Goal: Task Accomplishment & Management: Use online tool/utility

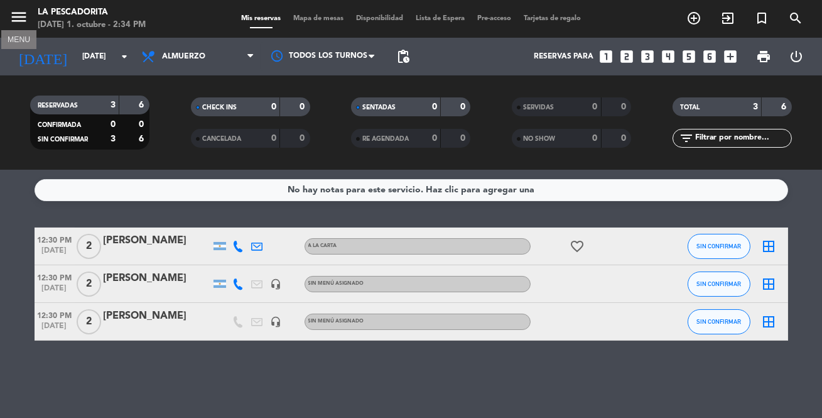
click at [23, 18] on icon "menu" at bounding box center [18, 17] width 19 height 19
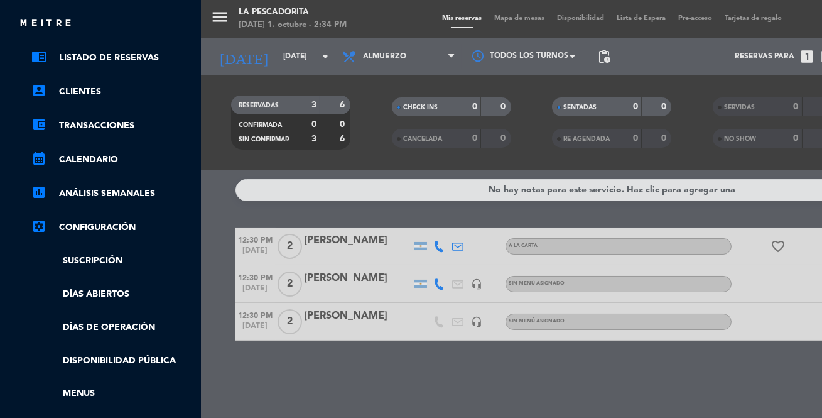
scroll to position [114, 0]
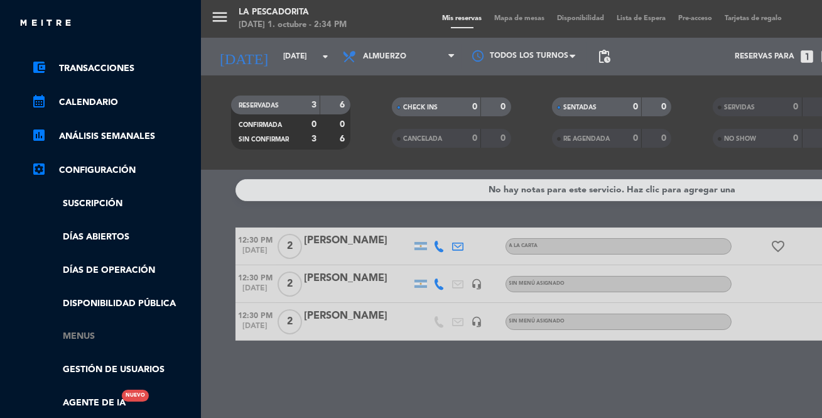
click at [73, 331] on link "Menus" at bounding box center [112, 336] width 163 height 14
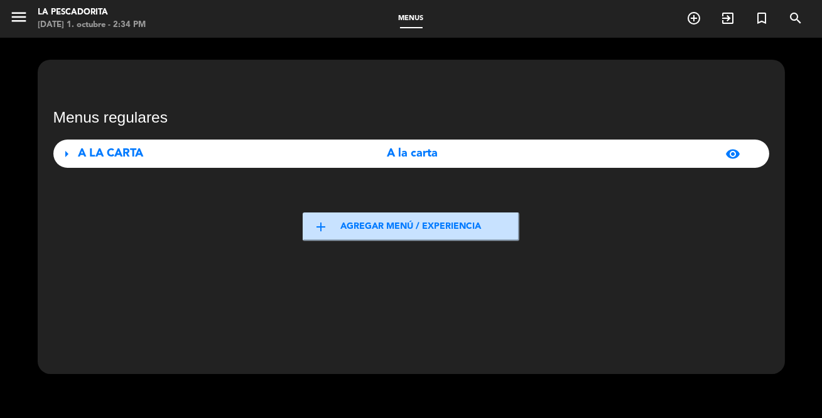
click at [440, 226] on button "add Agregar menú / experiencia" at bounding box center [411, 226] width 217 height 28
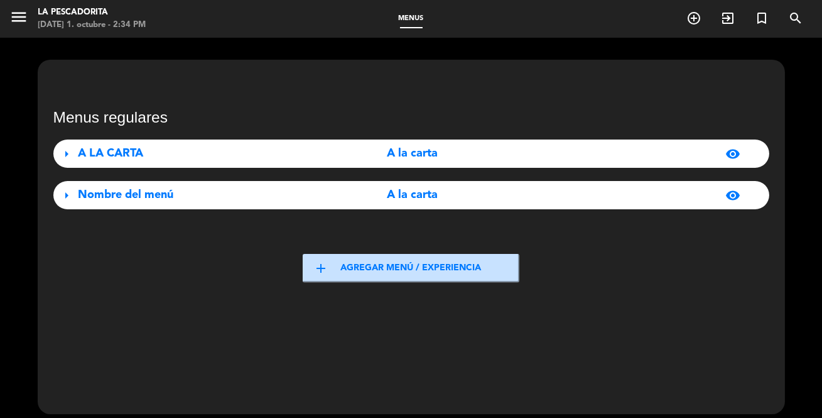
click at [72, 192] on span "arrow_right" at bounding box center [67, 195] width 15 height 15
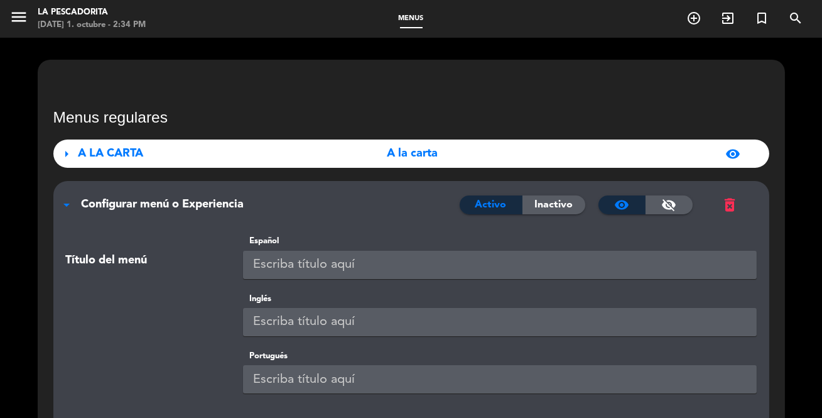
drag, startPoint x: 434, startPoint y: 265, endPoint x: 195, endPoint y: 265, distance: 238.6
click at [195, 265] on div "Título del menú Español" at bounding box center [412, 262] width 710 height 57
drag, startPoint x: 350, startPoint y: 261, endPoint x: 225, endPoint y: 262, distance: 125.0
click at [225, 262] on div "Título del menú Español POP UP" at bounding box center [412, 262] width 710 height 57
type input "POP UP"
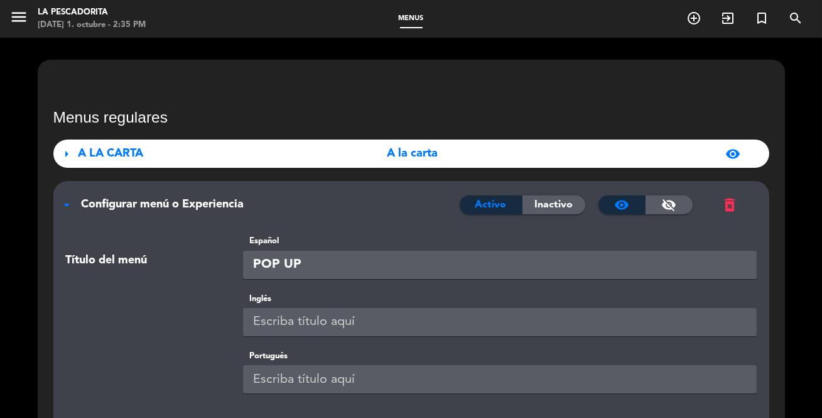
click at [301, 322] on input "text" at bounding box center [500, 322] width 514 height 28
paste input "POP UP"
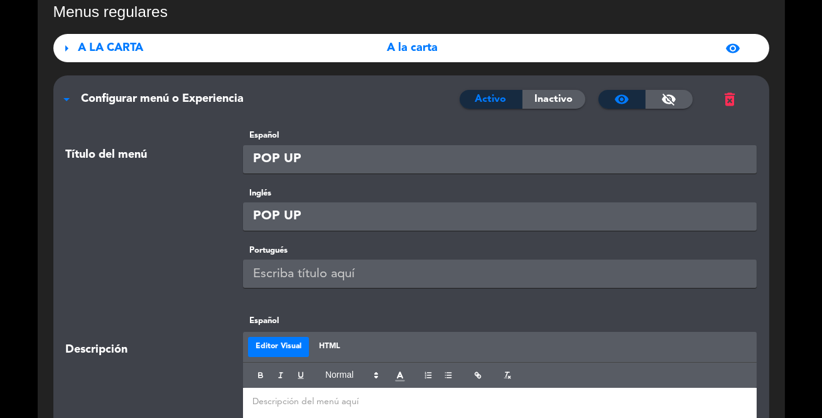
scroll to position [114, 0]
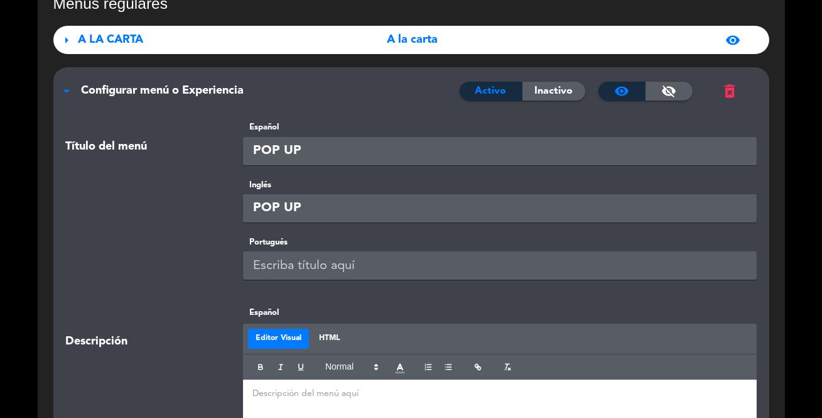
type input "POP UP"
click at [319, 261] on input "text" at bounding box center [500, 265] width 514 height 28
paste input "POP UP"
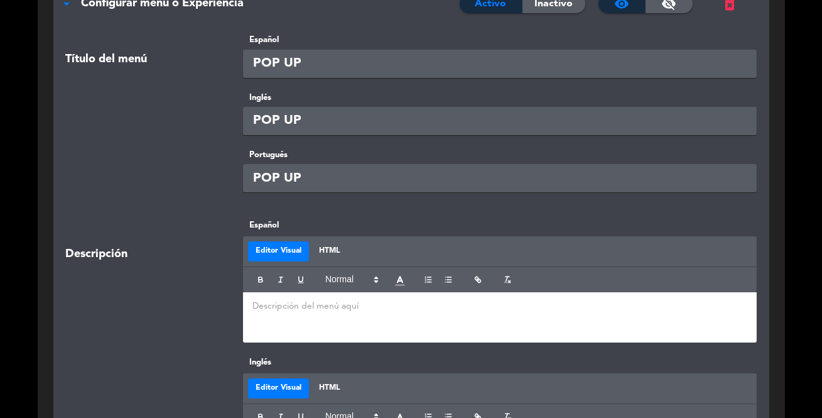
scroll to position [228, 0]
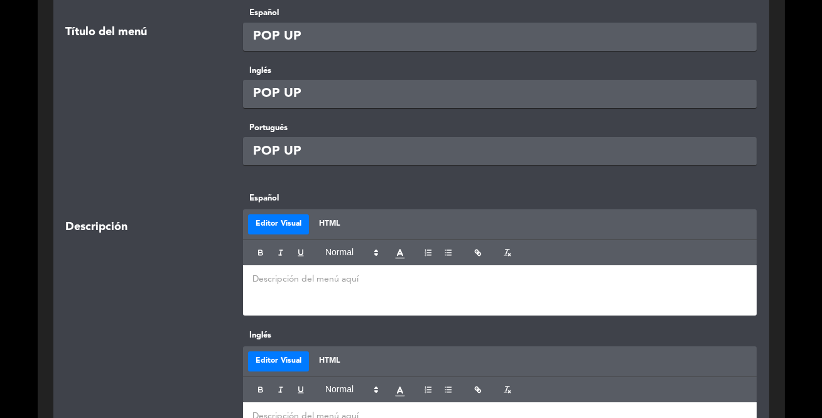
type input "POP UP"
click at [385, 281] on p at bounding box center [499, 279] width 495 height 13
paste div
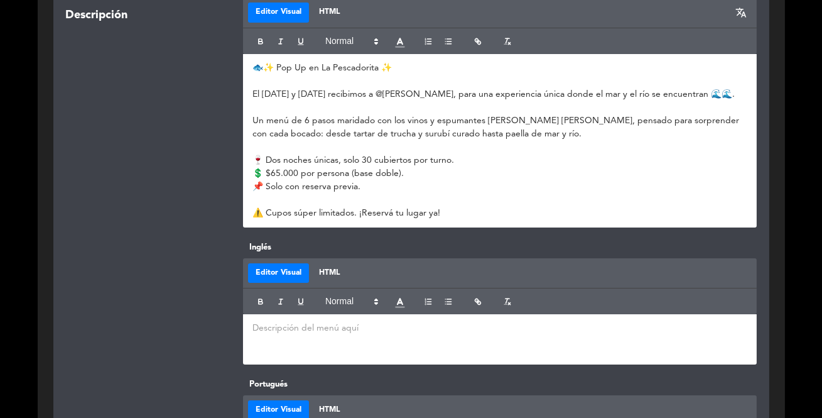
scroll to position [457, 0]
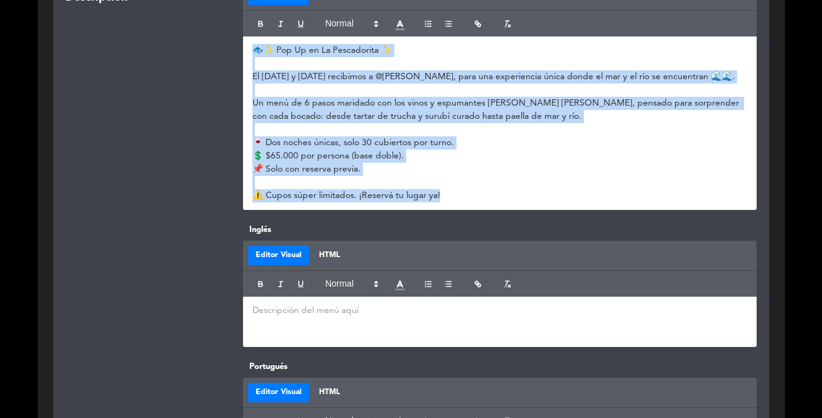
drag, startPoint x: 479, startPoint y: 194, endPoint x: 244, endPoint y: 52, distance: 273.9
click at [244, 52] on div "🐟✨ Pop Up en La Pescadorita ✨ El [DATE] y [DATE] recibimos a @[PERSON_NAME], pa…" at bounding box center [500, 122] width 514 height 173
copy div "🐟✨ Pop Up en La Pescadorita ✨ El [DATE] y [DATE] recibimos a @[PERSON_NAME], pa…"
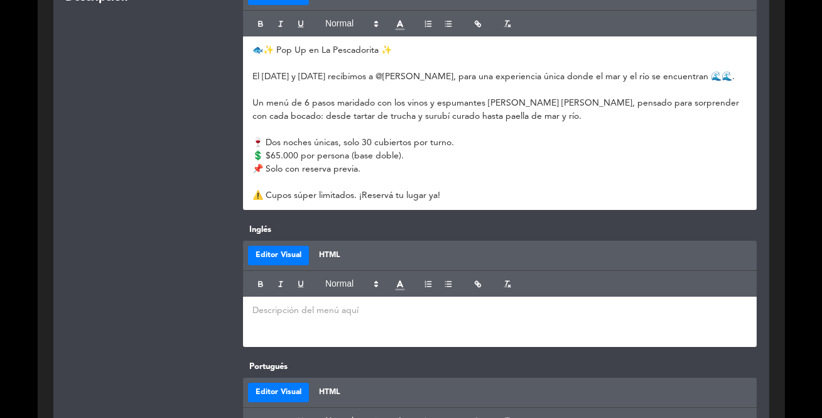
click at [416, 300] on div at bounding box center [500, 321] width 514 height 50
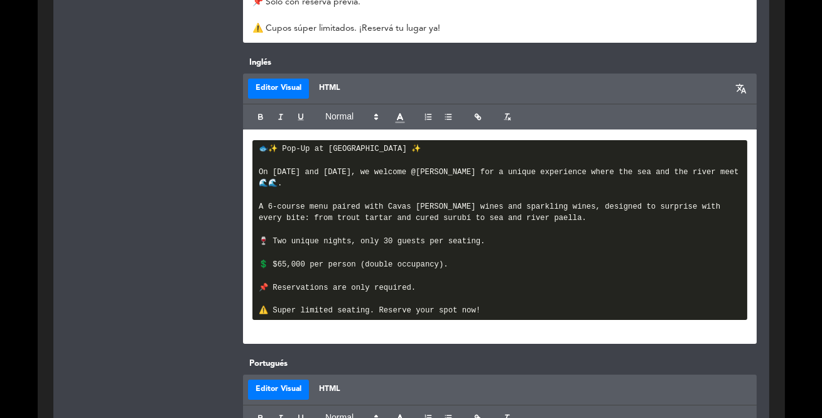
scroll to position [629, 0]
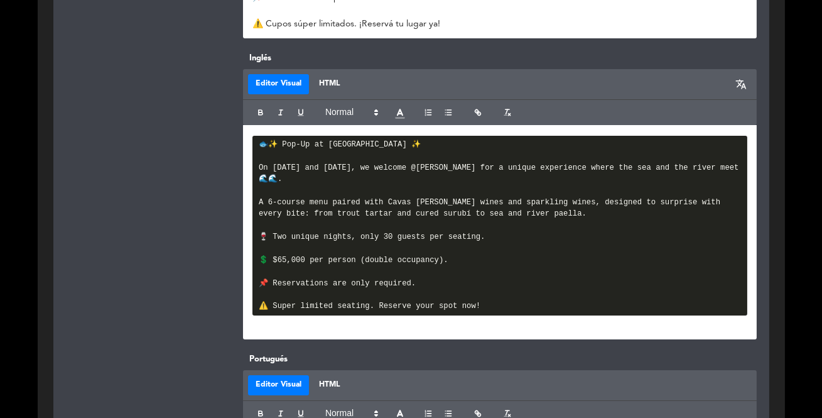
click at [570, 259] on pre "🐟✨ Pop-Up at [GEOGRAPHIC_DATA] ✨ On [DATE] and [DATE], we welcome @[PERSON_NAME…" at bounding box center [499, 226] width 495 height 180
click at [558, 318] on p at bounding box center [499, 324] width 495 height 13
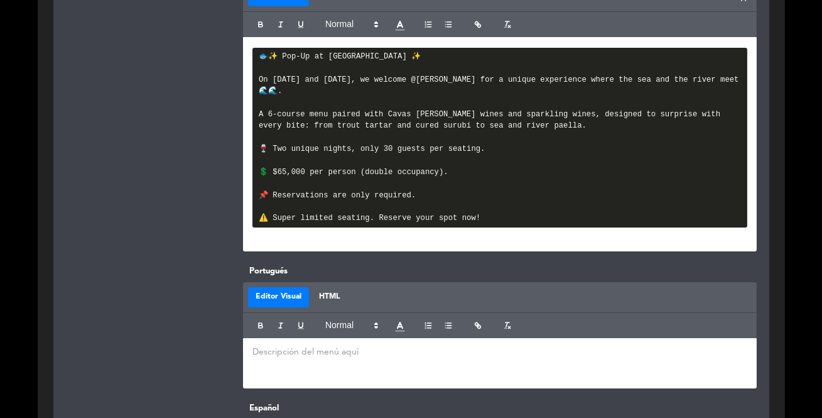
scroll to position [743, 0]
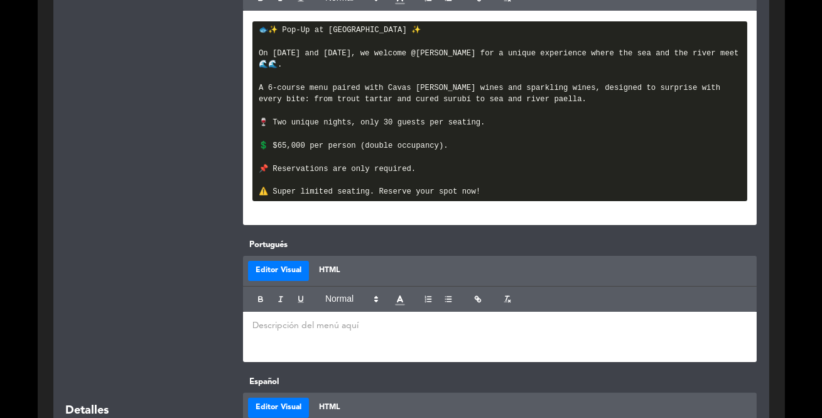
click at [377, 325] on div at bounding box center [500, 336] width 514 height 50
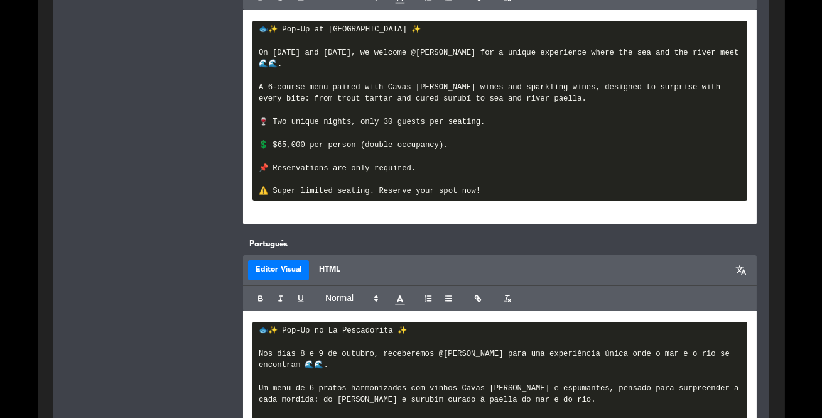
click at [590, 337] on pre "🐟✨ Pop-Up no La Pescadorita ✨ Nos dias 8 e 9 de outubro, receberemos @[PERSON_N…" at bounding box center [499, 412] width 495 height 180
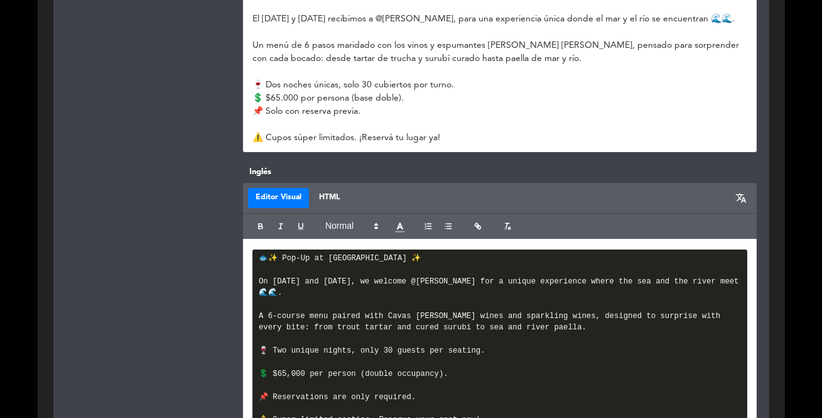
scroll to position [572, 0]
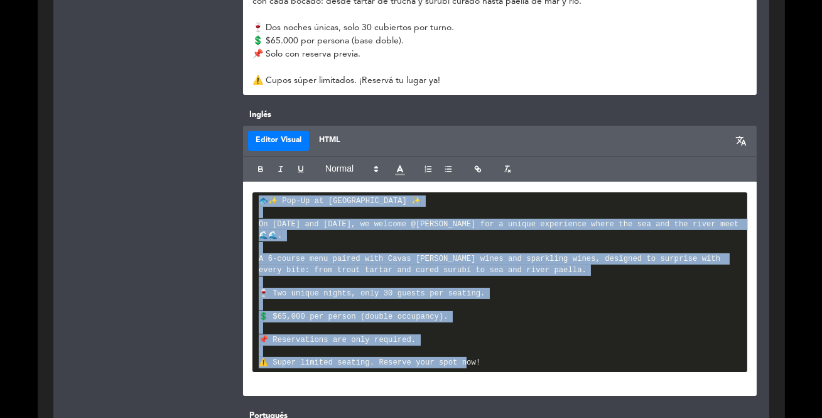
drag, startPoint x: 521, startPoint y: 354, endPoint x: 254, endPoint y: 205, distance: 305.3
click at [254, 205] on pre "🐟✨ Pop-Up at [GEOGRAPHIC_DATA] ✨ On [DATE] and [DATE], we welcome @[PERSON_NAME…" at bounding box center [499, 282] width 495 height 180
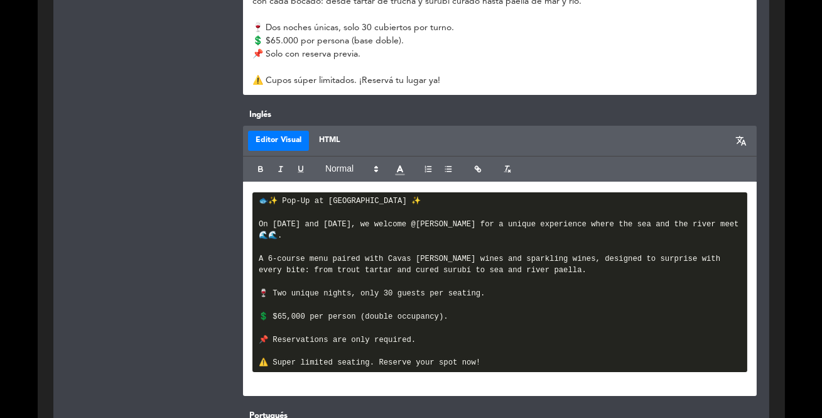
click at [454, 375] on p at bounding box center [499, 381] width 495 height 13
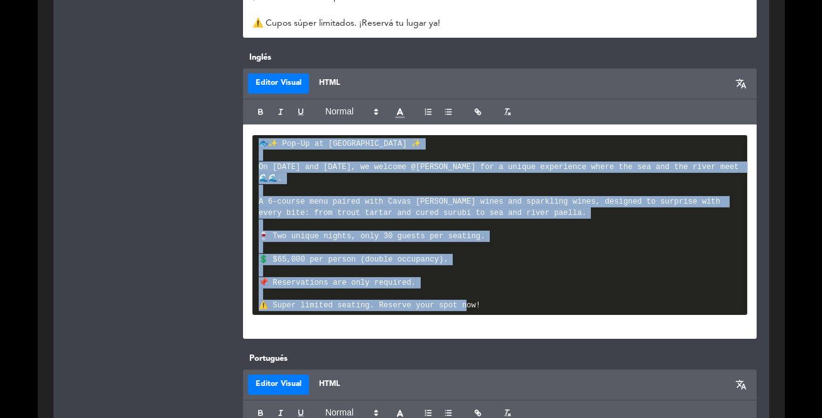
drag, startPoint x: 492, startPoint y: 295, endPoint x: 246, endPoint y: 144, distance: 288.6
click at [246, 144] on div "🐟✨ Pop-Up at [GEOGRAPHIC_DATA] ✨ On [DATE] and [DATE], we welcome @[PERSON_NAME…" at bounding box center [500, 231] width 514 height 214
click at [511, 112] on icon "button" at bounding box center [507, 111] width 9 height 9
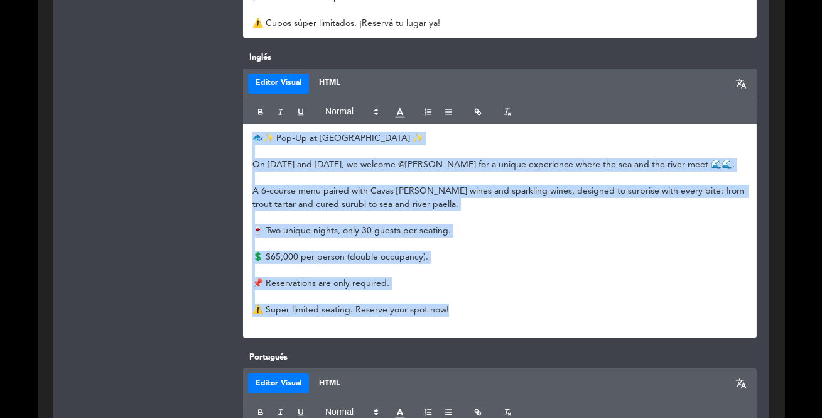
click at [533, 265] on p at bounding box center [499, 270] width 495 height 13
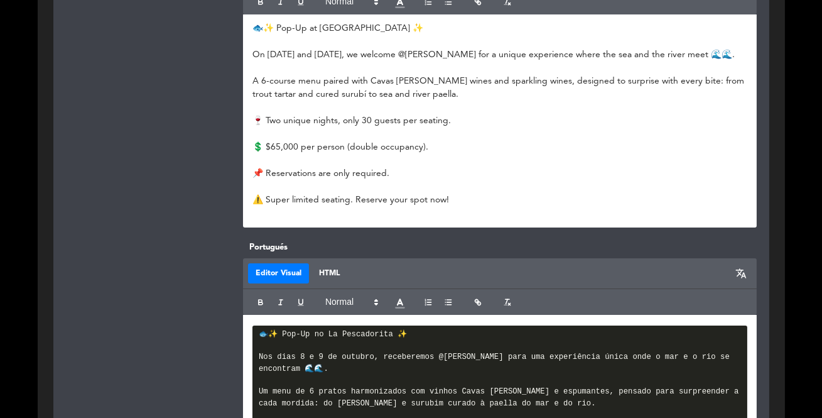
scroll to position [744, 0]
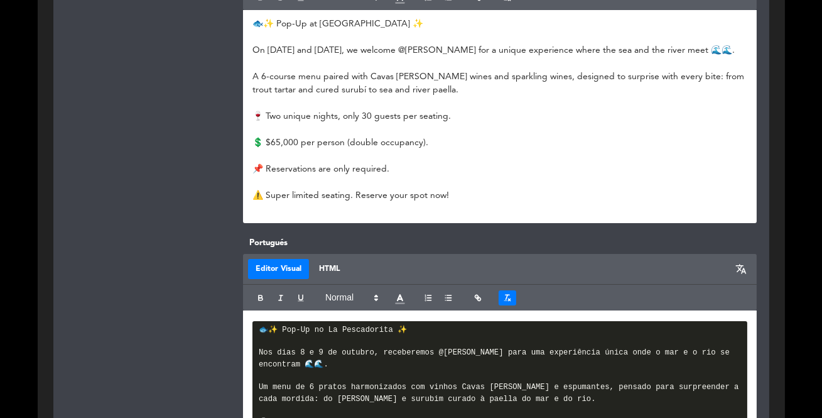
click at [505, 304] on button "button" at bounding box center [508, 297] width 18 height 15
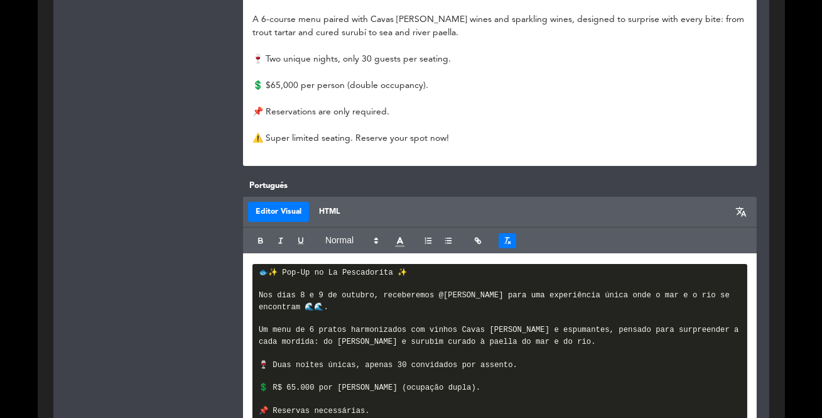
click at [507, 236] on icon "button" at bounding box center [507, 240] width 9 height 9
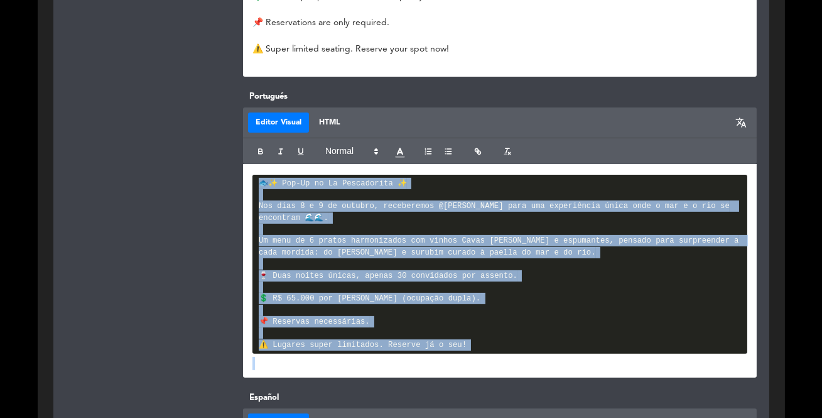
scroll to position [992, 0]
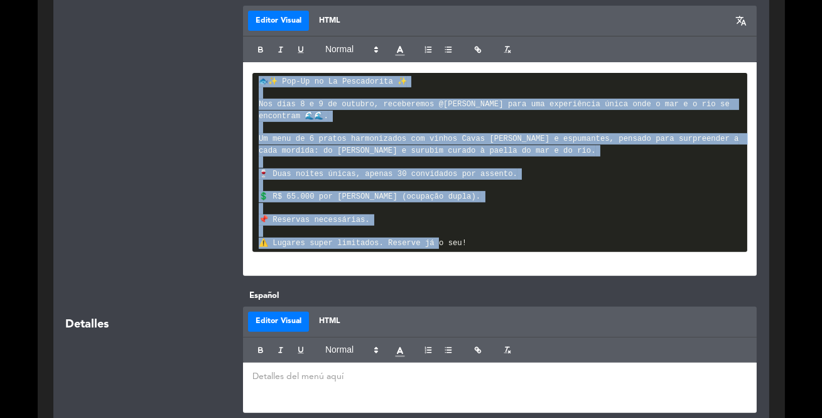
drag, startPoint x: 364, startPoint y: 296, endPoint x: 490, endPoint y: 244, distance: 136.2
click at [490, 244] on pre "🐟✨ Pop-Up no La Pescadorita ✨ Nos dias 8 e 9 de outubro, receberemos @[PERSON_N…" at bounding box center [499, 163] width 495 height 180
click at [508, 44] on button "button" at bounding box center [508, 49] width 18 height 15
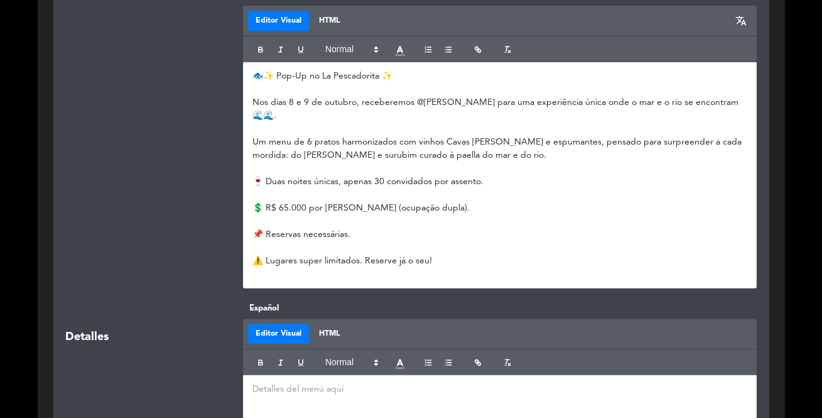
click at [562, 268] on p at bounding box center [499, 274] width 495 height 13
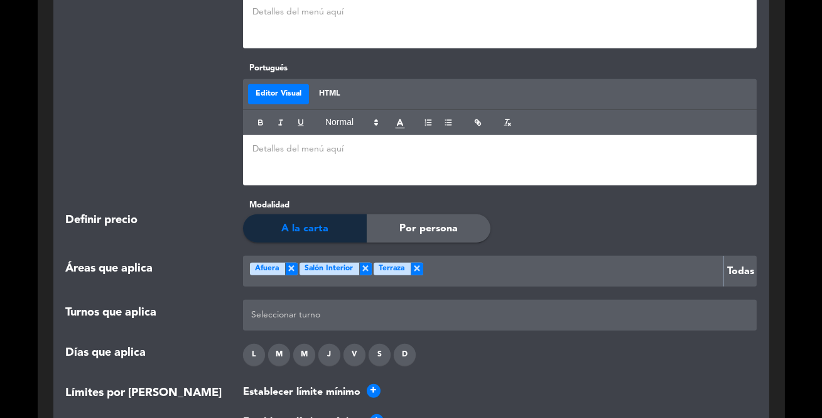
scroll to position [1562, 0]
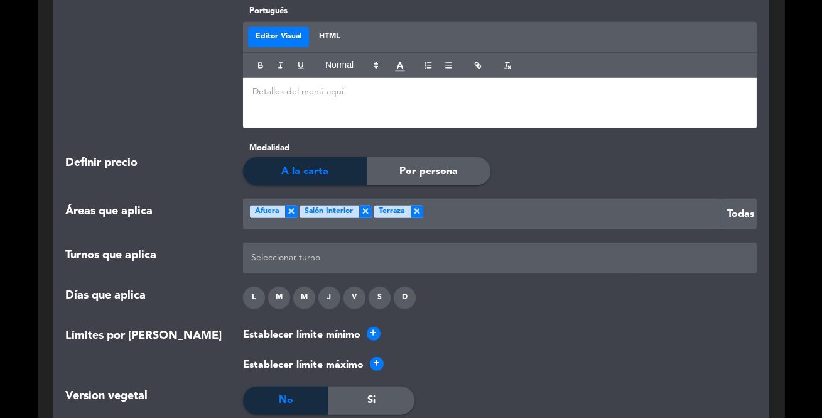
click at [404, 163] on span "Por persona" at bounding box center [428, 171] width 58 height 16
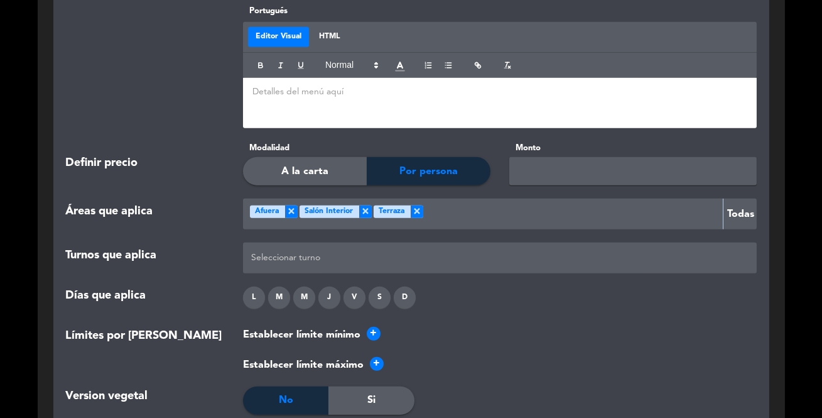
click at [565, 161] on input "text" at bounding box center [632, 171] width 247 height 28
type input "4"
type input "$65.000"
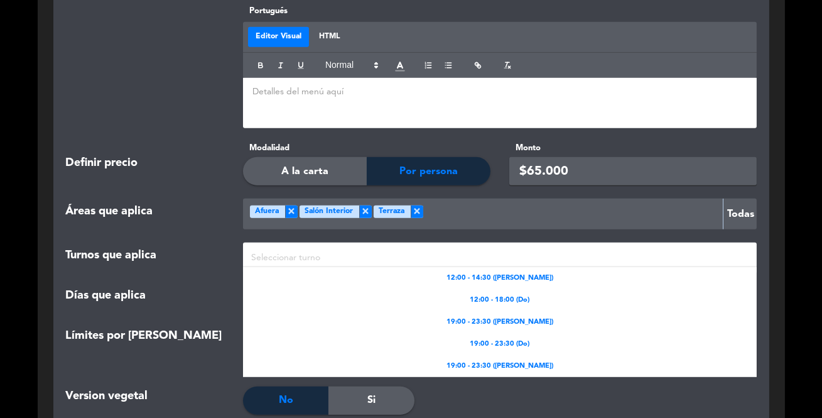
click at [506, 247] on div at bounding box center [500, 257] width 504 height 21
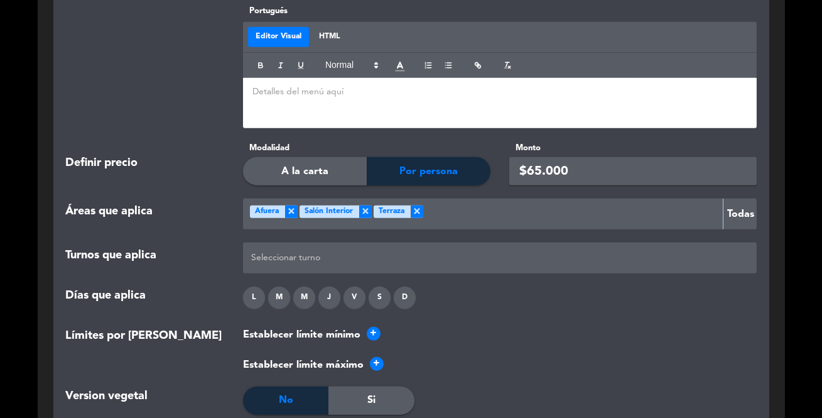
click at [222, 227] on div "Áreas que aplica Seleccione Área × Afuera × Salón Interior × Terraza × Todas" at bounding box center [412, 220] width 710 height 44
click at [306, 286] on div "M" at bounding box center [304, 297] width 22 height 22
click at [323, 286] on div "J" at bounding box center [329, 297] width 22 height 22
click at [320, 247] on div at bounding box center [500, 257] width 504 height 21
click at [210, 242] on div "Turnos que aplica" at bounding box center [146, 257] width 178 height 31
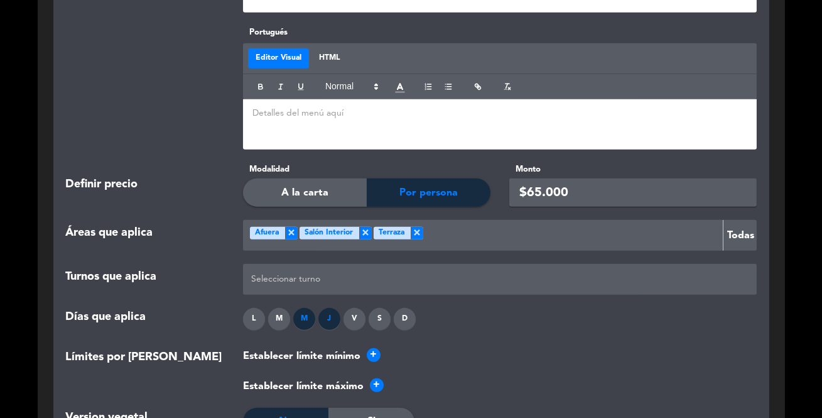
scroll to position [1598, 0]
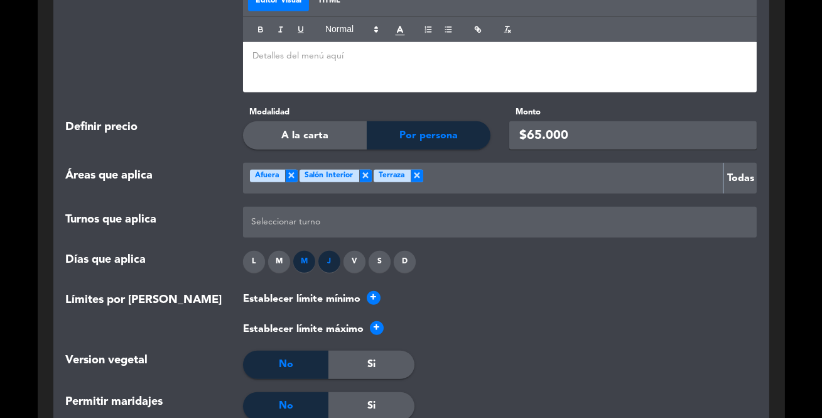
click at [335, 212] on div at bounding box center [500, 222] width 504 height 21
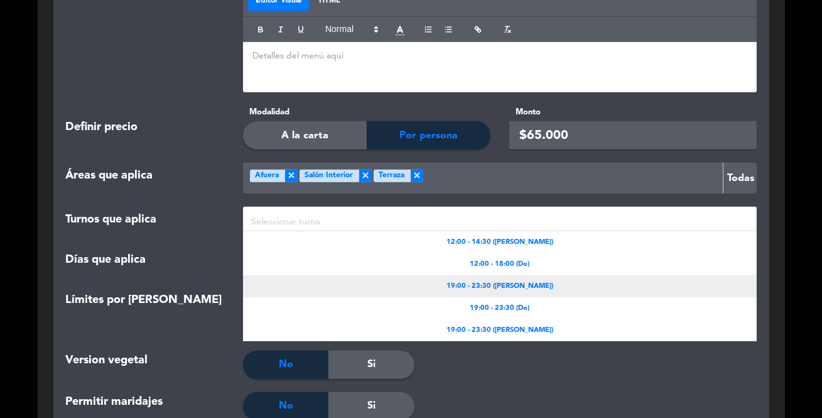
click at [516, 281] on span "19:00 - 23:30 ([PERSON_NAME])" at bounding box center [499, 286] width 107 height 11
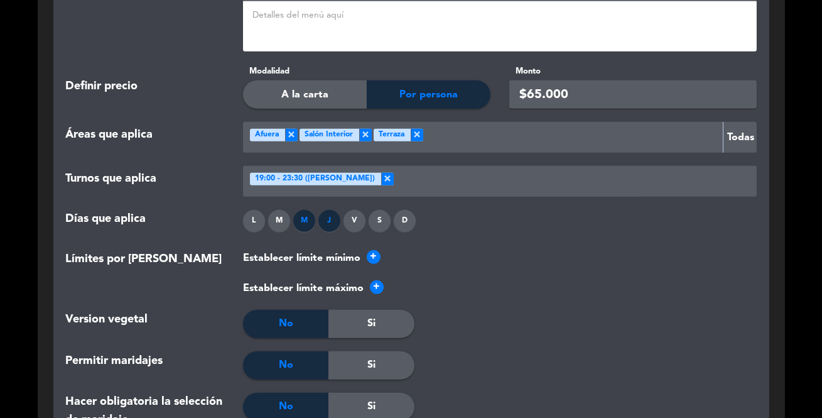
scroll to position [1655, 0]
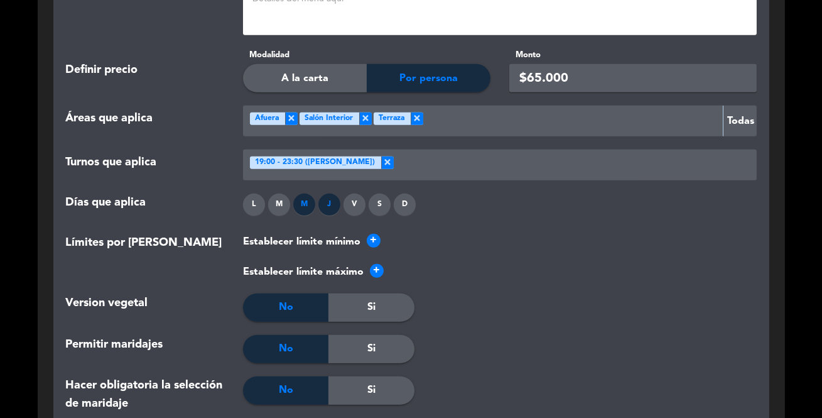
click at [373, 234] on span "+" at bounding box center [374, 241] width 14 height 14
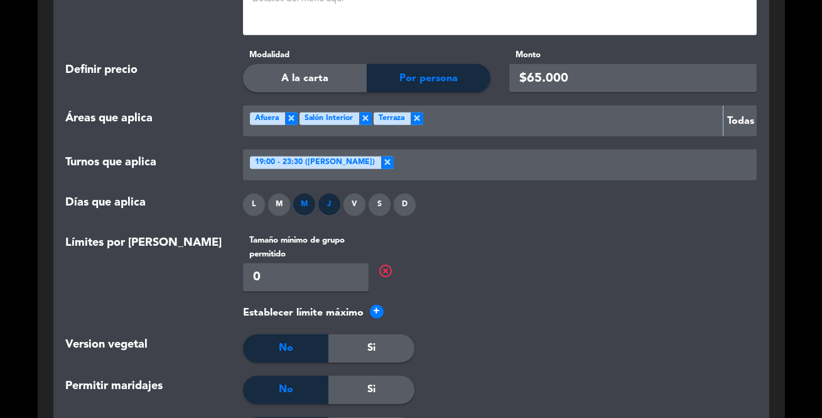
click at [305, 268] on input "0" at bounding box center [306, 277] width 126 height 28
type input "2"
click at [560, 261] on div "Tamaño mínimo de grupo permitido 2 highlight_off" at bounding box center [500, 262] width 514 height 57
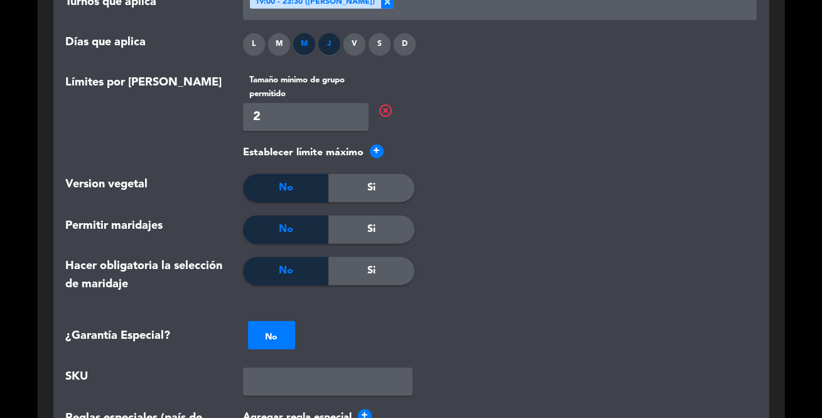
scroll to position [1827, 0]
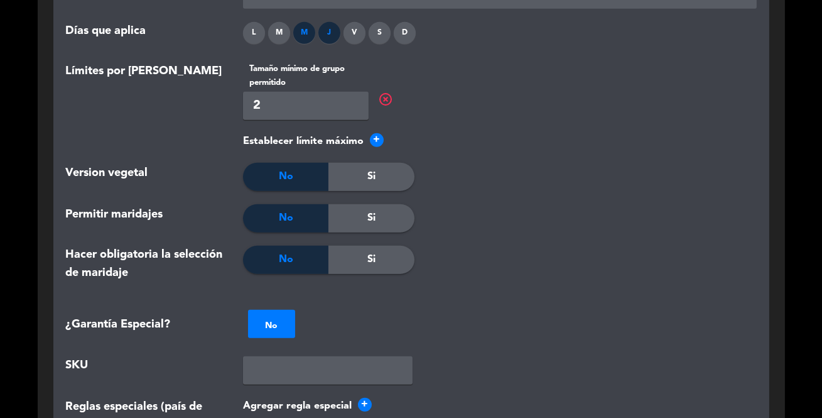
click at [374, 212] on span "Si" at bounding box center [371, 218] width 8 height 16
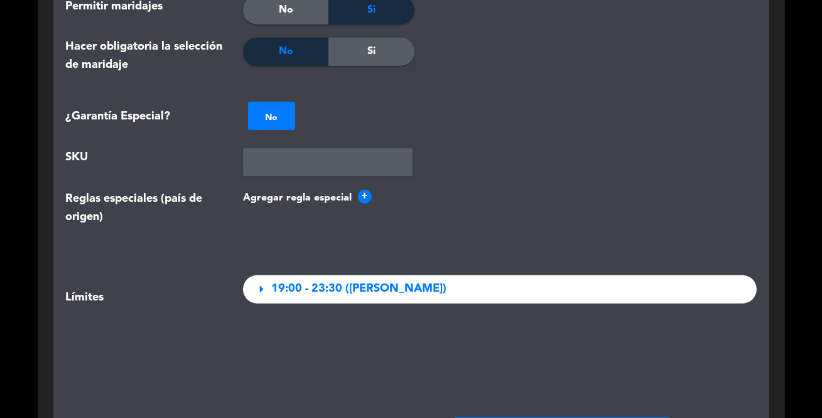
scroll to position [2055, 0]
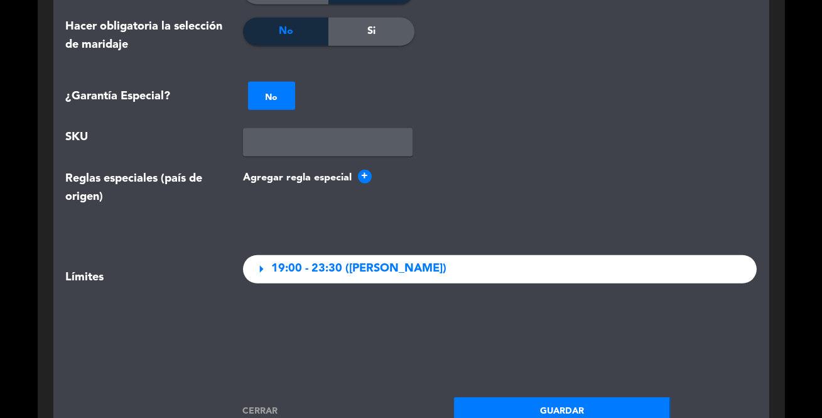
click at [261, 260] on span "arrow_right" at bounding box center [261, 269] width 18 height 18
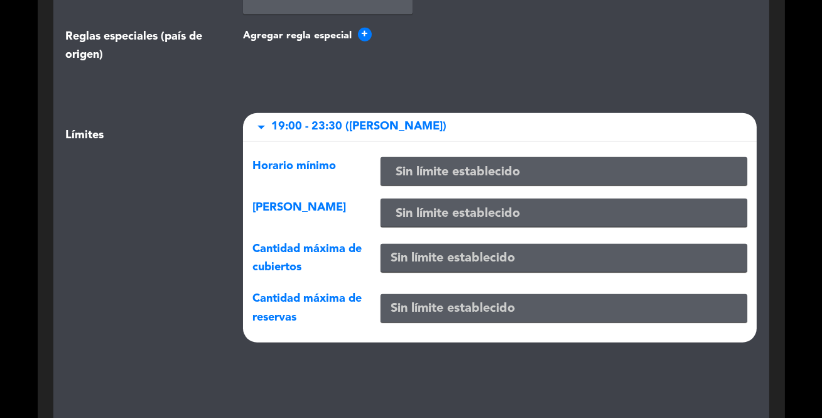
scroll to position [2226, 0]
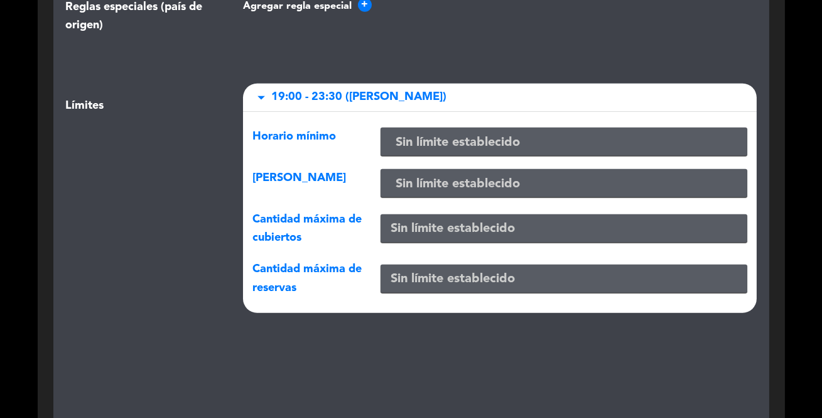
click at [428, 269] on input "number" at bounding box center [564, 278] width 366 height 28
type input "30"
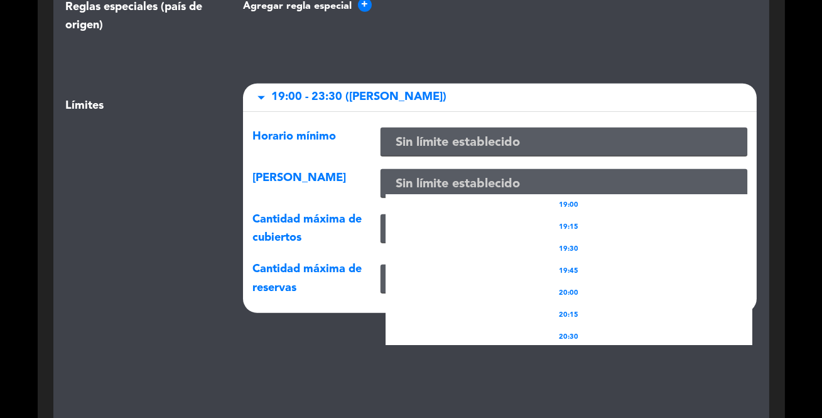
click at [426, 174] on input "text" at bounding box center [564, 184] width 356 height 21
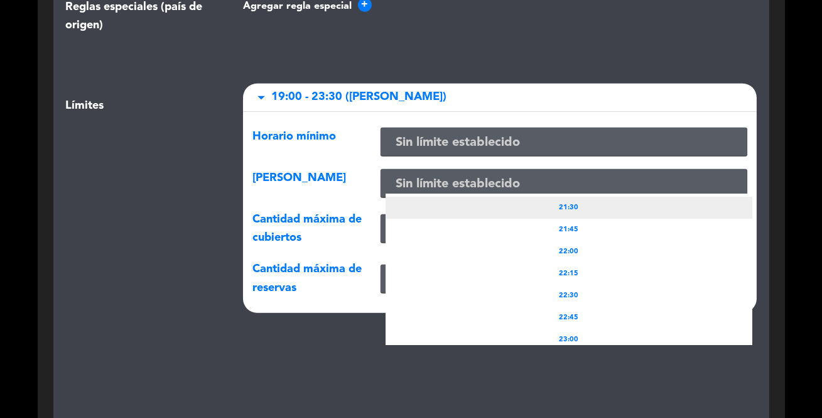
scroll to position [228, 0]
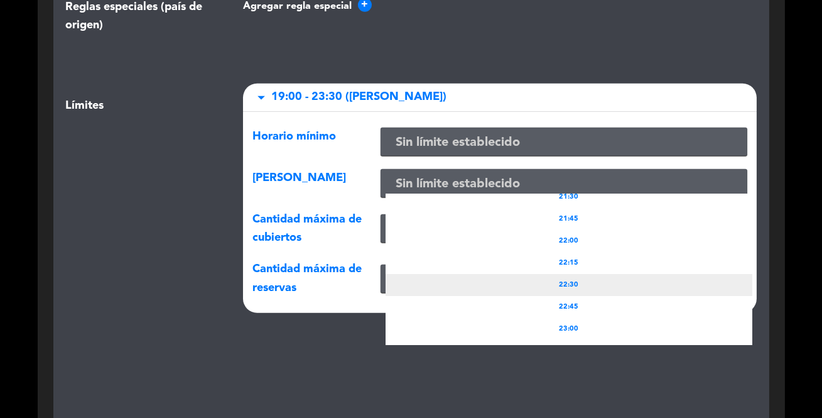
click at [579, 274] on div "22:30" at bounding box center [569, 285] width 366 height 22
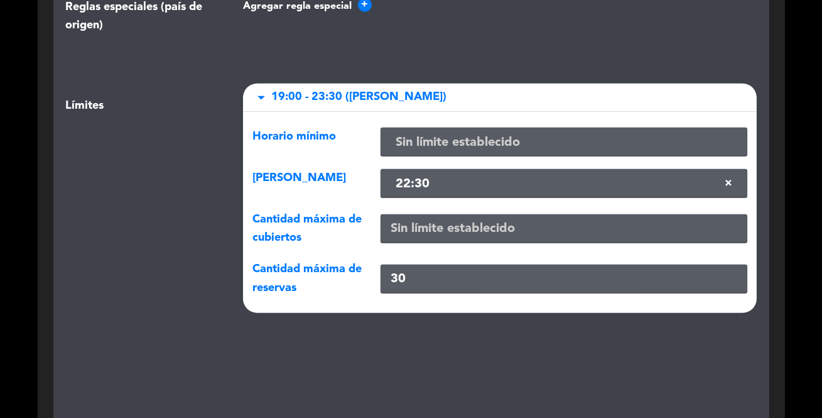
click at [496, 133] on input "text" at bounding box center [564, 143] width 356 height 21
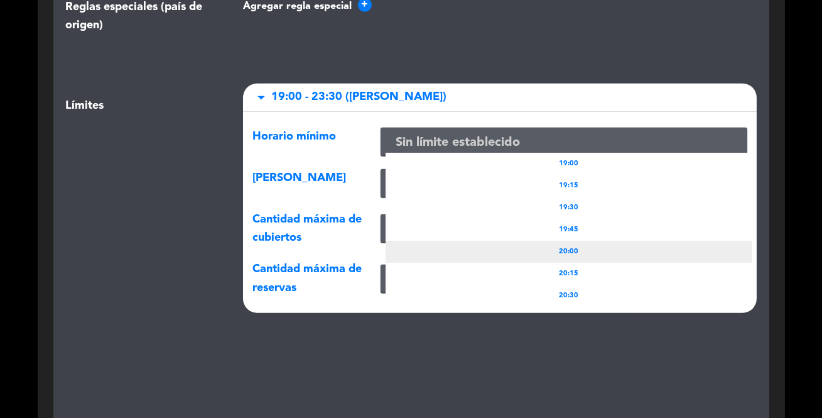
click at [571, 246] on span "20:00" at bounding box center [568, 251] width 19 height 11
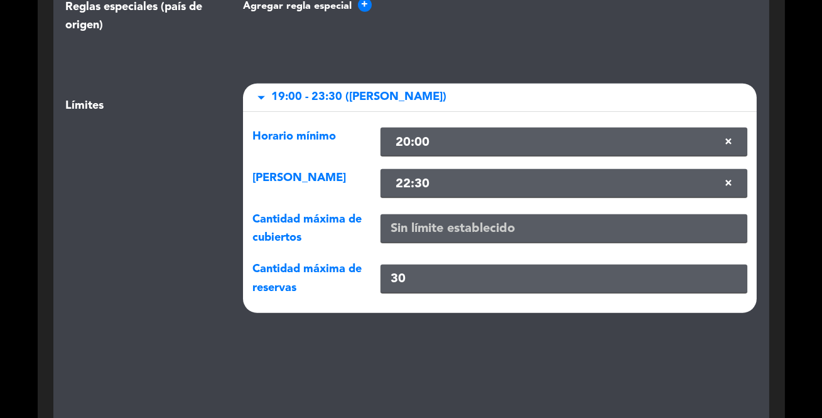
click at [572, 214] on input "number" at bounding box center [564, 228] width 366 height 28
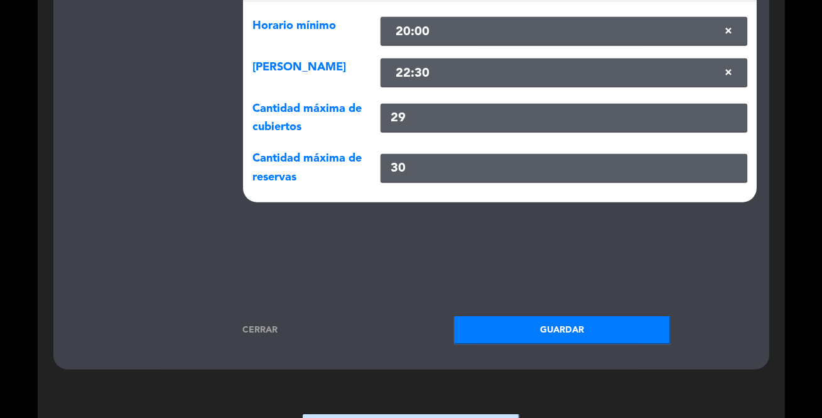
scroll to position [2341, 0]
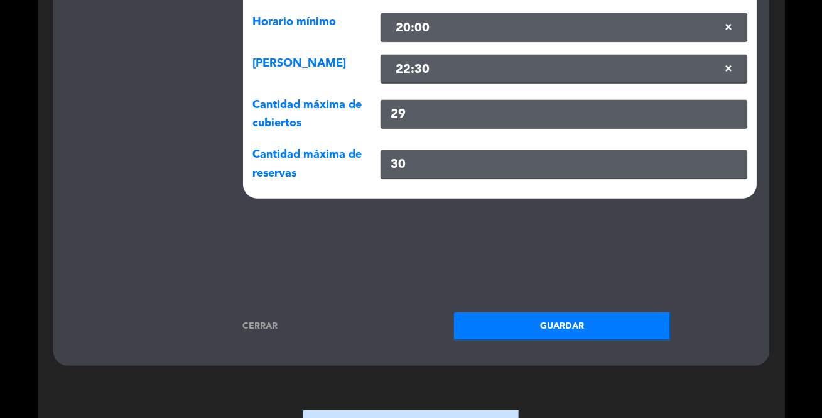
type input "29"
click at [552, 312] on button "Guardar" at bounding box center [562, 326] width 217 height 28
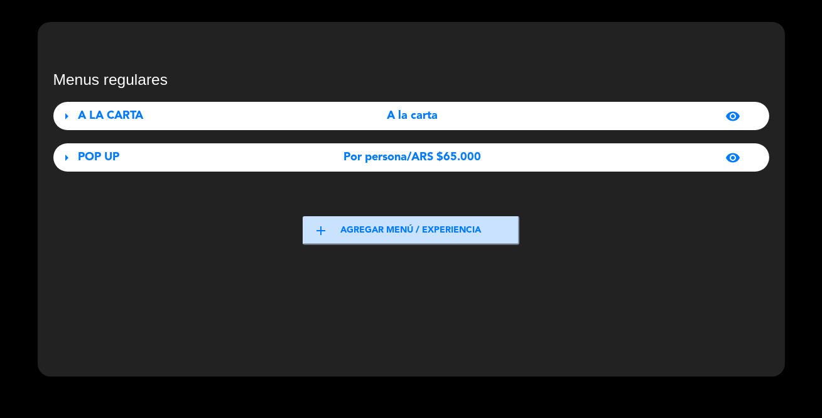
scroll to position [0, 0]
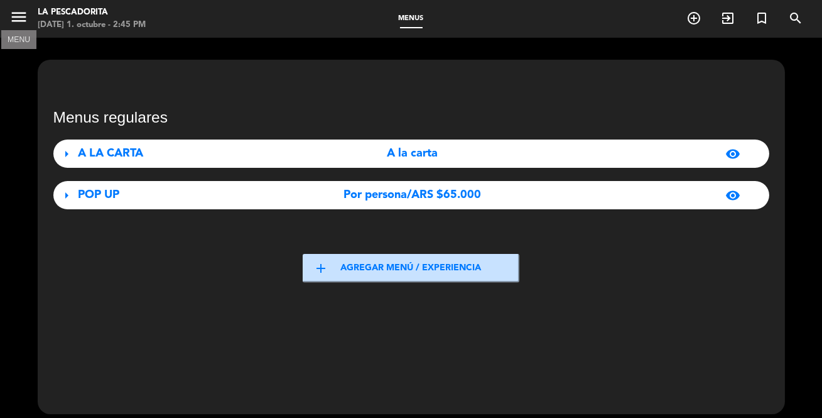
click at [9, 14] on icon "menu" at bounding box center [18, 17] width 19 height 19
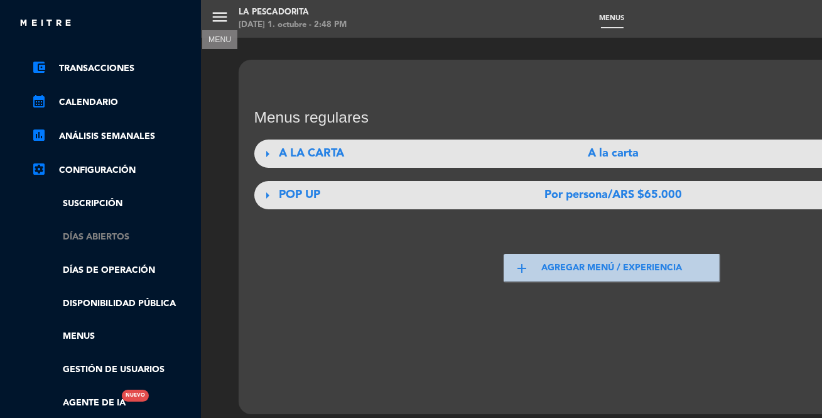
click at [115, 232] on link "Días abiertos" at bounding box center [112, 237] width 163 height 14
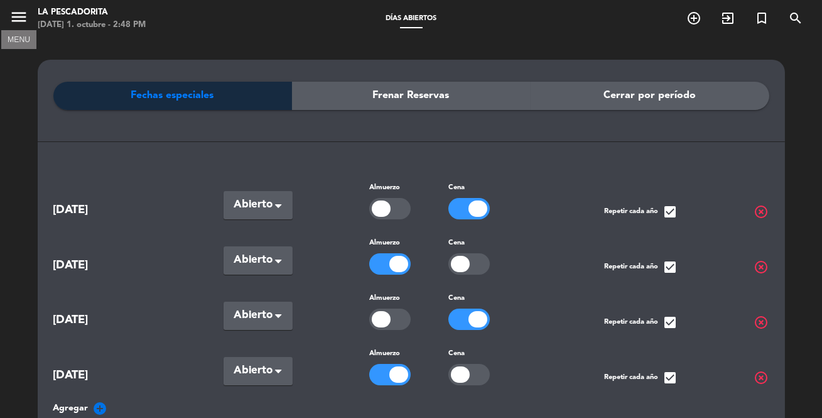
click at [25, 15] on icon "menu" at bounding box center [18, 17] width 19 height 19
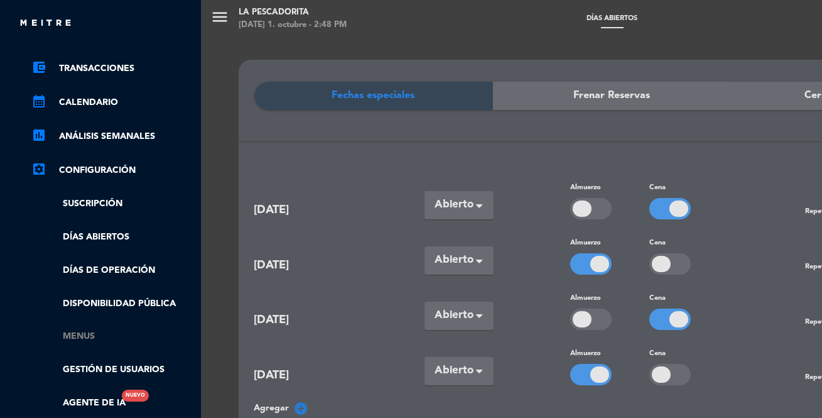
click at [88, 337] on link "Menus" at bounding box center [112, 336] width 163 height 14
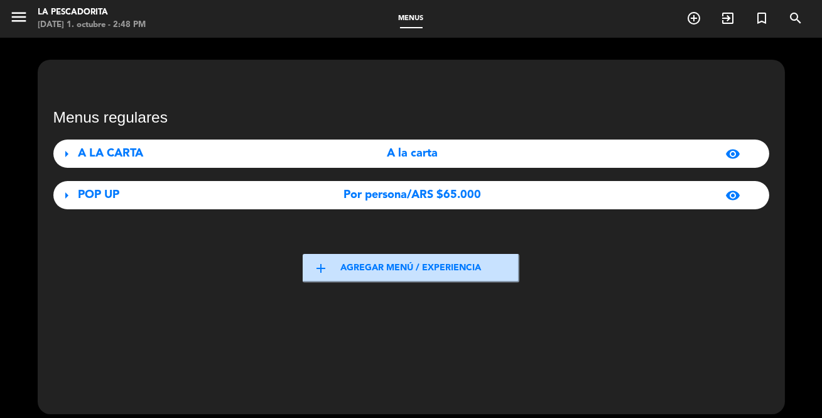
click at [731, 154] on span "visibility" at bounding box center [732, 153] width 15 height 15
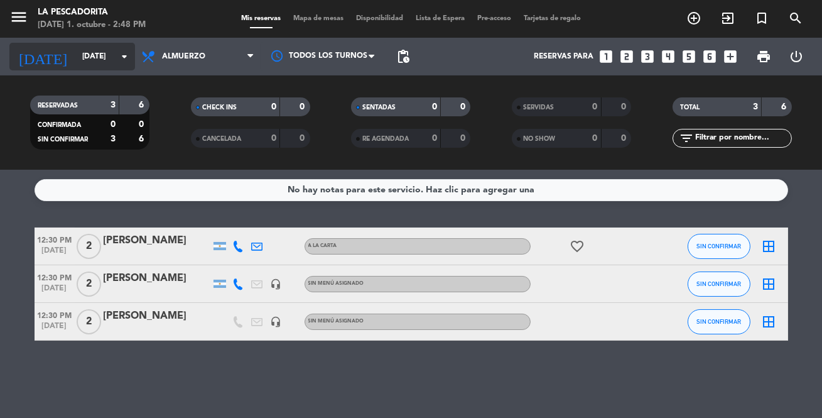
click at [29, 53] on icon "[DATE]" at bounding box center [42, 57] width 67 height 28
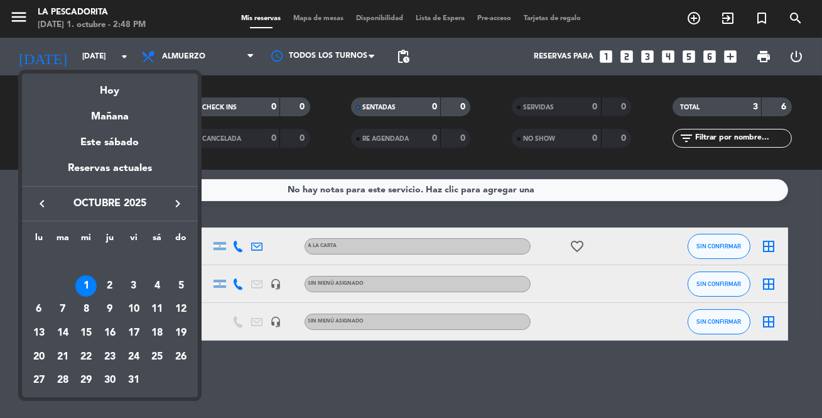
click at [24, 14] on div at bounding box center [411, 209] width 822 height 418
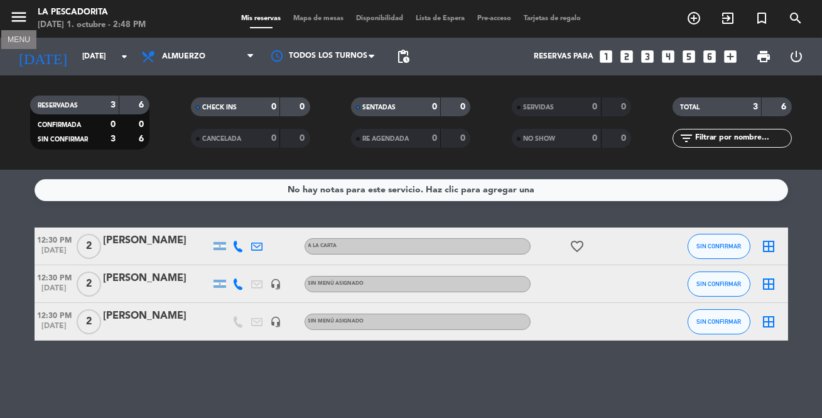
click at [24, 14] on icon "menu" at bounding box center [18, 17] width 19 height 19
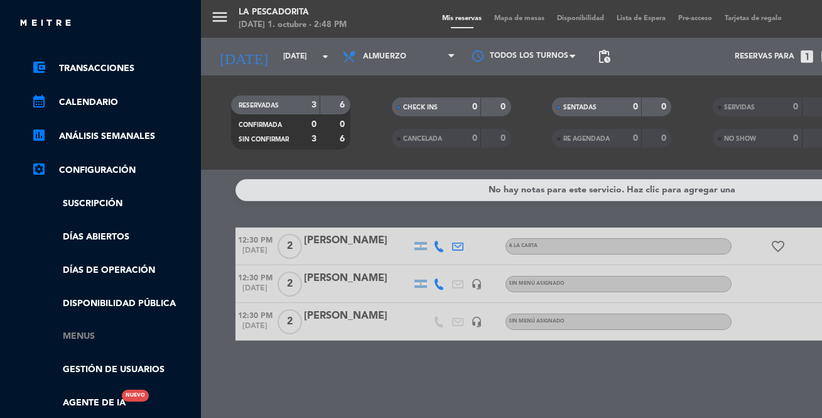
click at [96, 332] on link "Menus" at bounding box center [112, 336] width 163 height 14
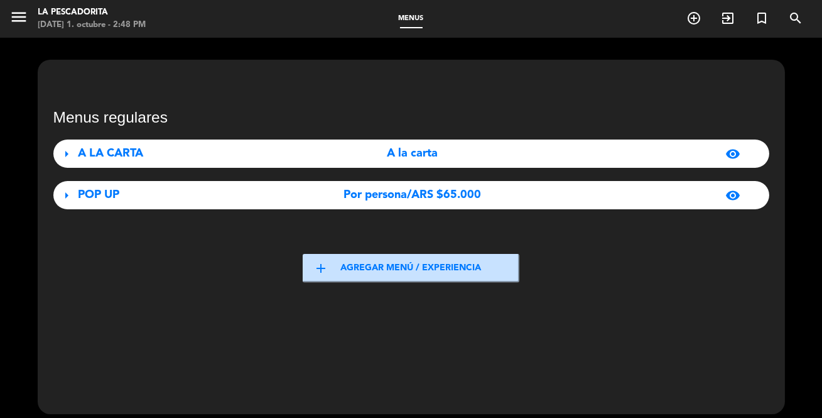
click at [733, 192] on span "visibility" at bounding box center [732, 195] width 15 height 15
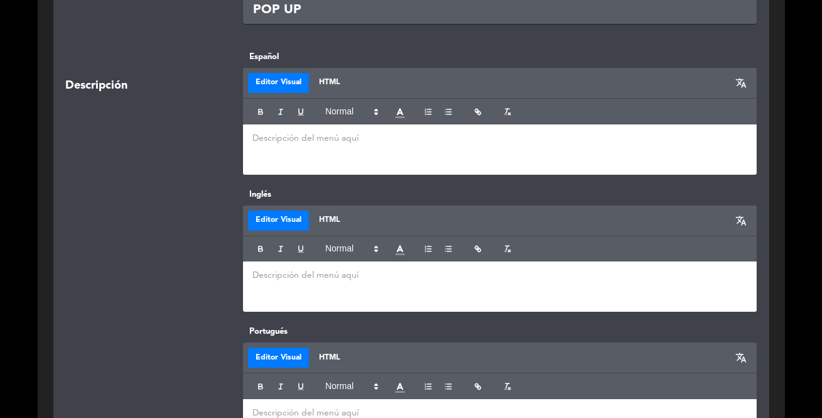
scroll to position [342, 0]
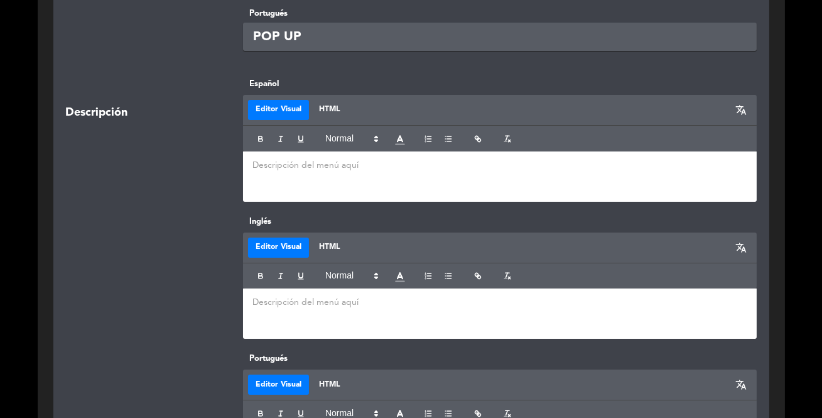
click at [322, 169] on p at bounding box center [499, 165] width 495 height 13
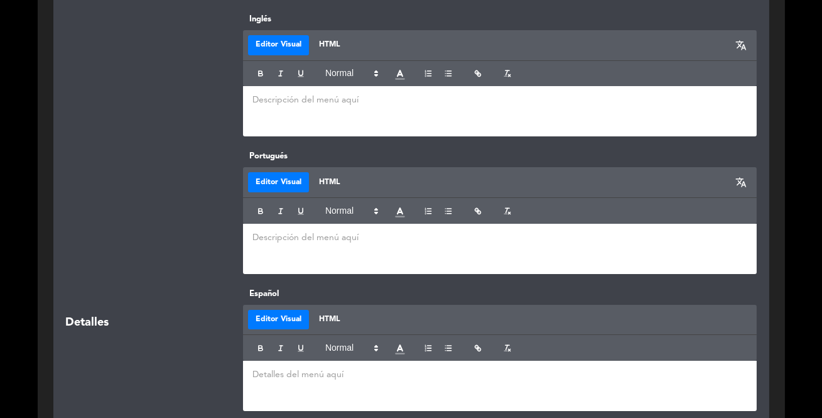
scroll to position [628, 0]
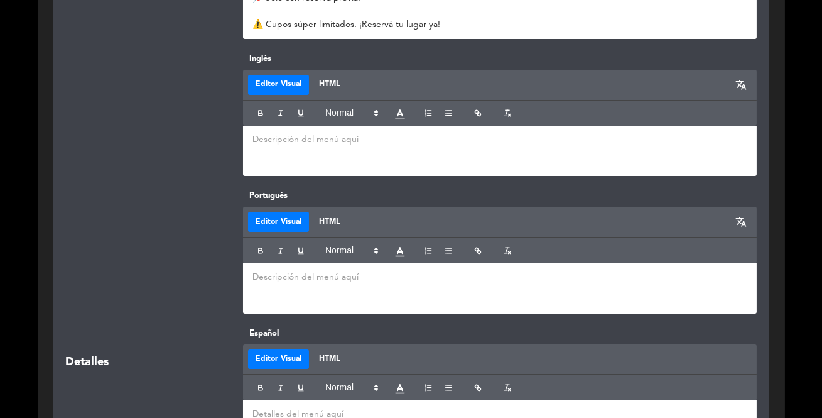
click at [339, 271] on p at bounding box center [499, 277] width 495 height 13
paste div
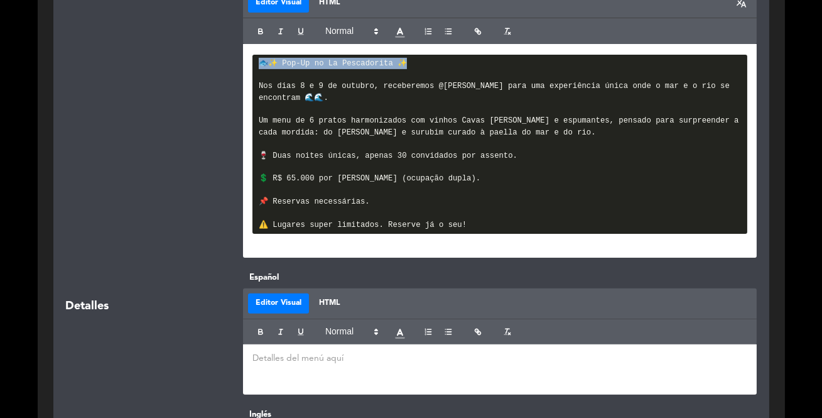
scroll to position [835, 0]
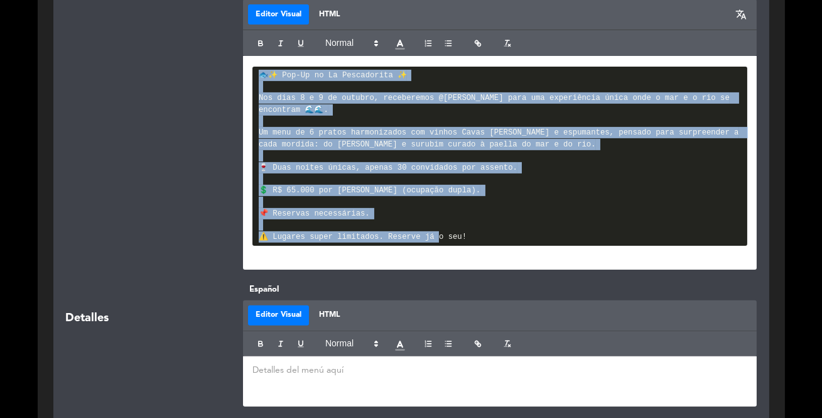
drag, startPoint x: 255, startPoint y: 279, endPoint x: 479, endPoint y: 235, distance: 228.3
click at [479, 235] on pre "🐟✨ Pop-Up no La Pescadorita ✨ Nos dias 8 e 9 de outubro, receberemos @[PERSON_N…" at bounding box center [499, 157] width 495 height 180
click at [508, 36] on button "button" at bounding box center [508, 43] width 18 height 15
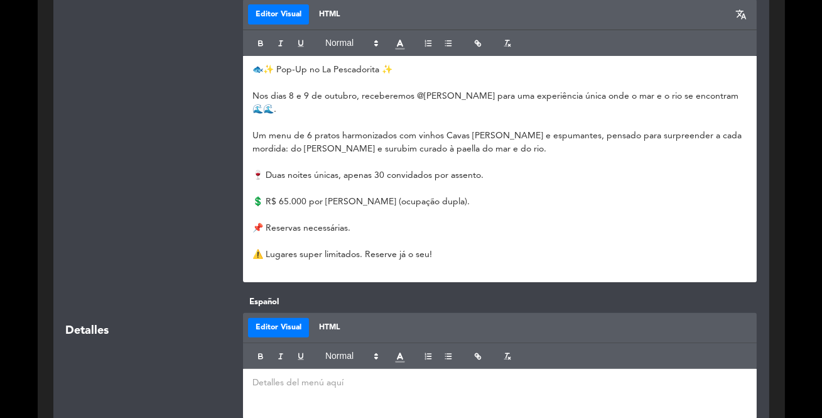
click at [519, 222] on p "📌 Reservas necessárias." at bounding box center [499, 228] width 495 height 13
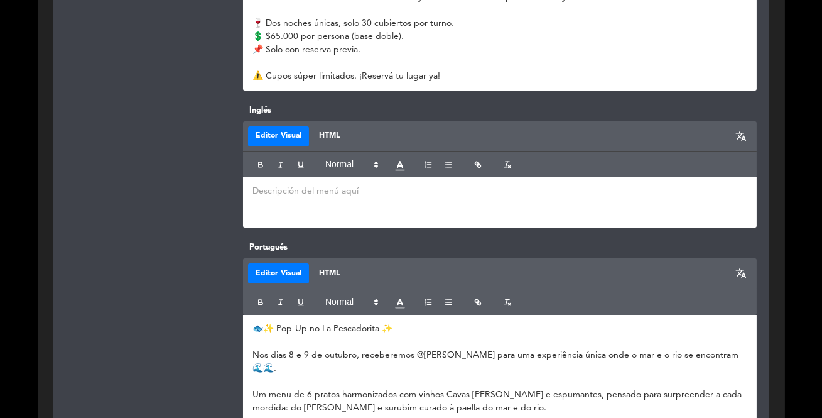
scroll to position [550, 0]
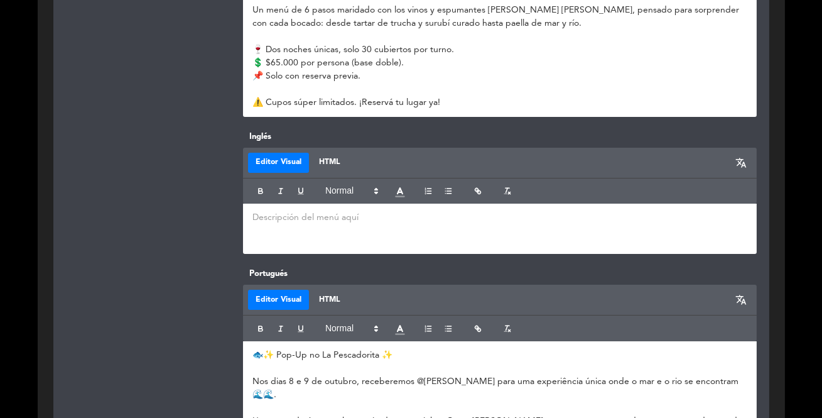
click at [477, 228] on div at bounding box center [500, 228] width 514 height 50
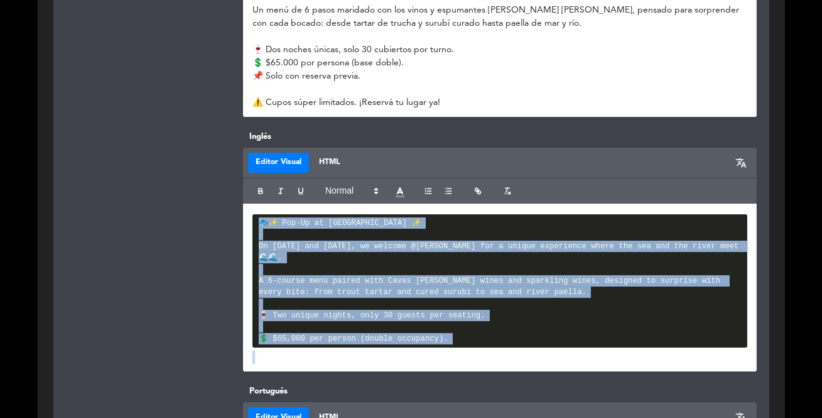
drag, startPoint x: 394, startPoint y: 327, endPoint x: 251, endPoint y: 220, distance: 178.1
click at [251, 220] on div "🐟✨ Pop-Up at [GEOGRAPHIC_DATA] ✨ On [DATE] and [DATE], we welcome @[PERSON_NAME…" at bounding box center [500, 287] width 514 height 168
click at [504, 190] on icon "button" at bounding box center [507, 191] width 9 height 9
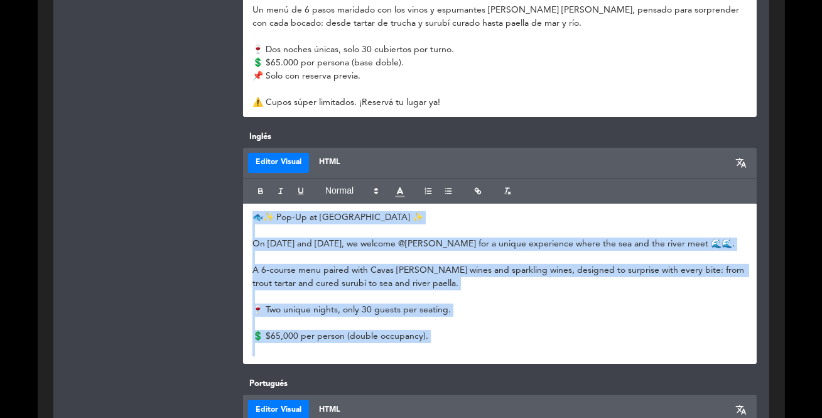
click at [571, 337] on p "💲 $65,000 per person (double occupancy)." at bounding box center [499, 336] width 495 height 13
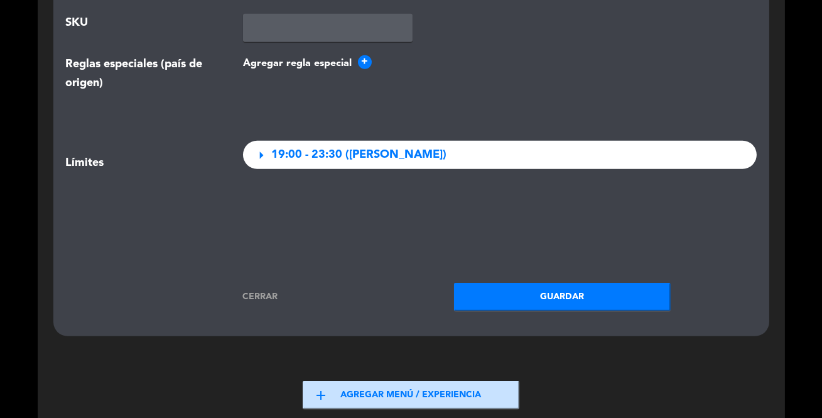
scroll to position [2091, 0]
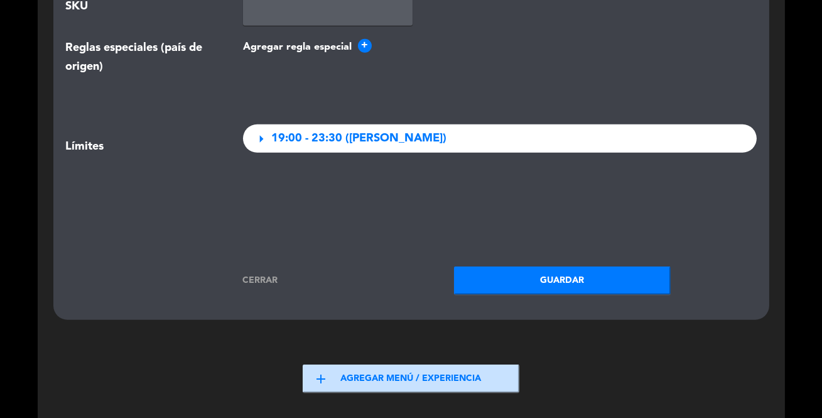
click at [536, 270] on button "Guardar" at bounding box center [562, 280] width 217 height 28
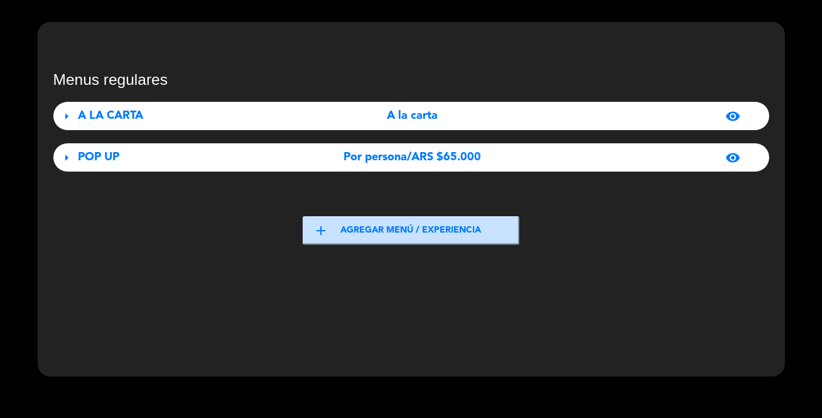
scroll to position [0, 0]
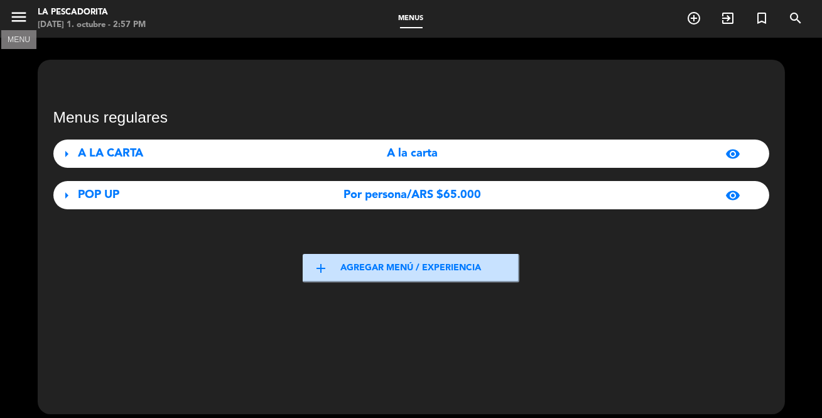
click at [14, 16] on icon "menu" at bounding box center [18, 17] width 19 height 19
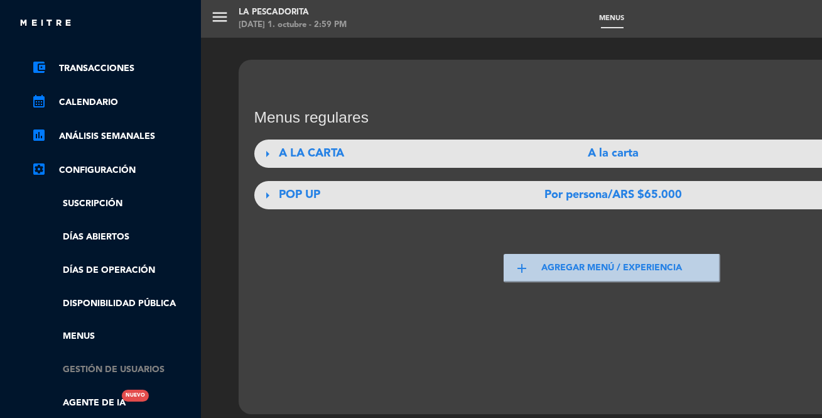
click at [152, 365] on link "Gestión de usuarios" at bounding box center [112, 369] width 163 height 14
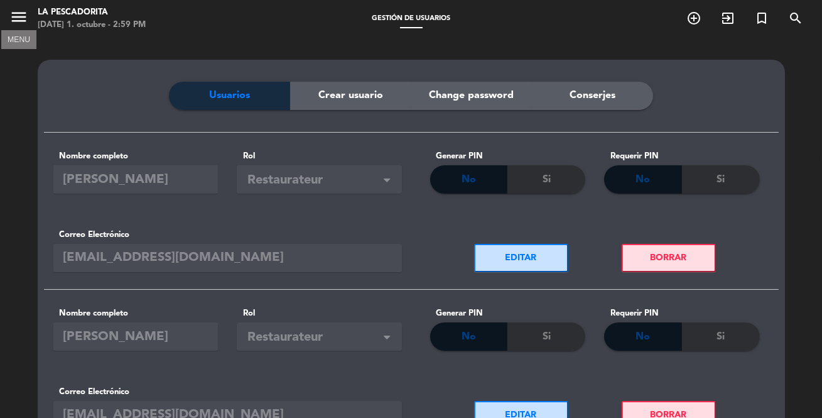
click at [13, 21] on icon "menu" at bounding box center [18, 17] width 19 height 19
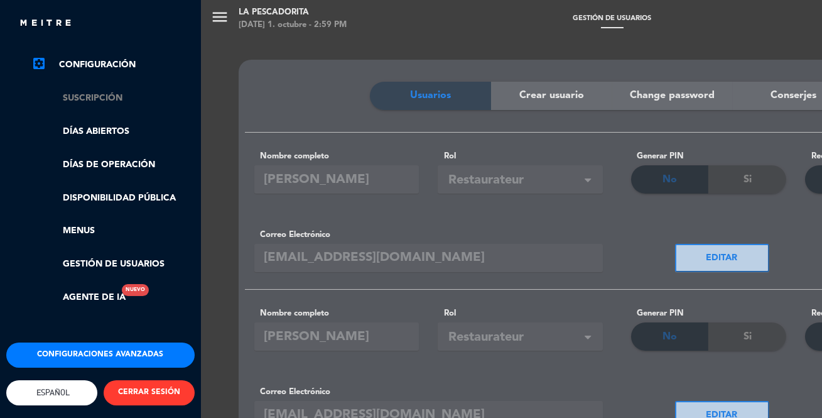
scroll to position [227, 0]
click at [92, 191] on link "Disponibilidad pública" at bounding box center [112, 198] width 163 height 14
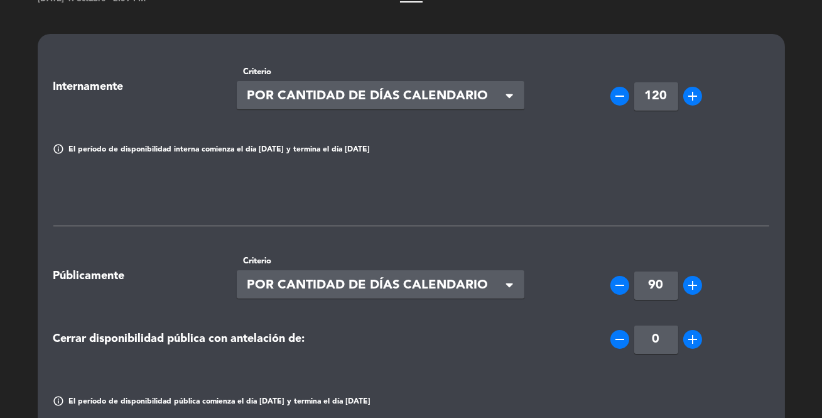
scroll to position [0, 0]
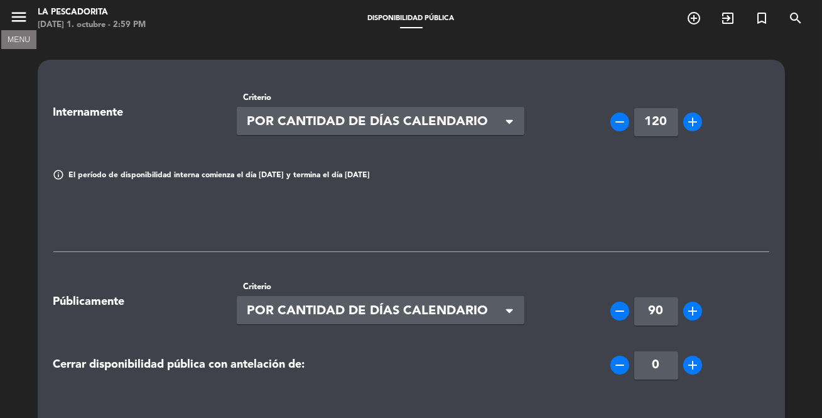
click at [25, 14] on icon "menu" at bounding box center [18, 17] width 19 height 19
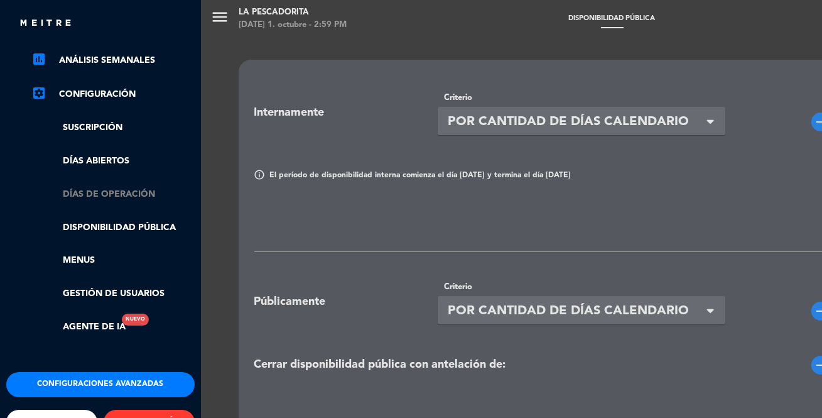
scroll to position [170, 0]
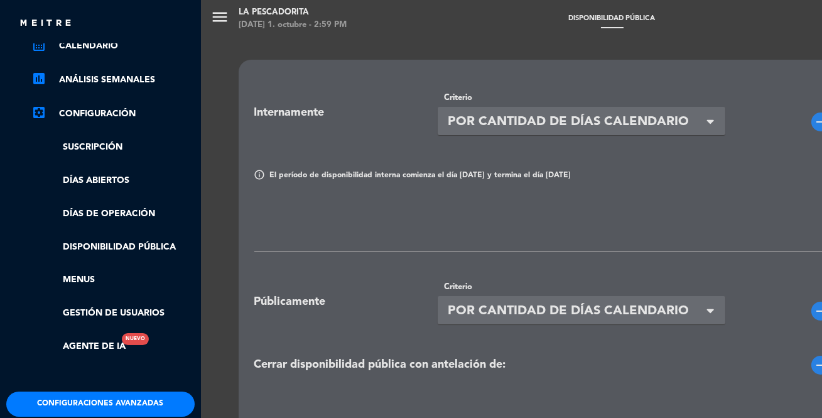
click at [119, 116] on link "settings_applications Configuración" at bounding box center [112, 113] width 163 height 15
click at [117, 111] on link "settings_applications Configuración" at bounding box center [112, 113] width 163 height 15
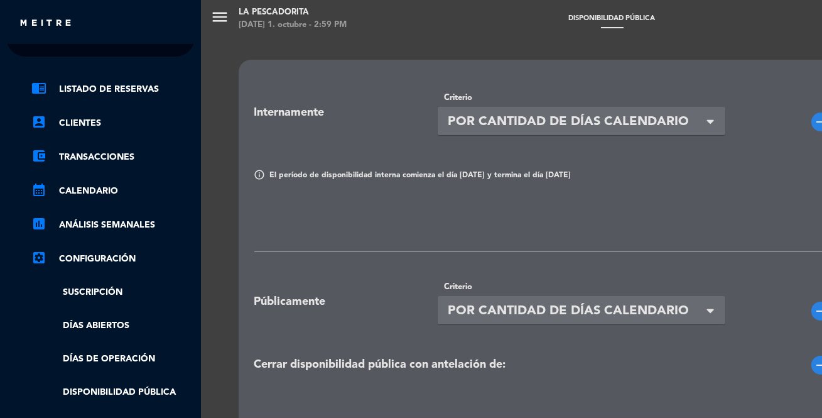
scroll to position [0, 0]
